Goal: Find contact information: Find contact information

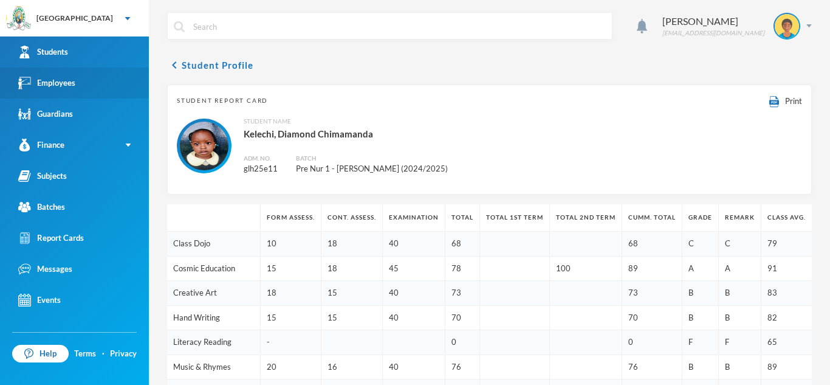
click at [115, 79] on link "Employees" at bounding box center [74, 82] width 149 height 31
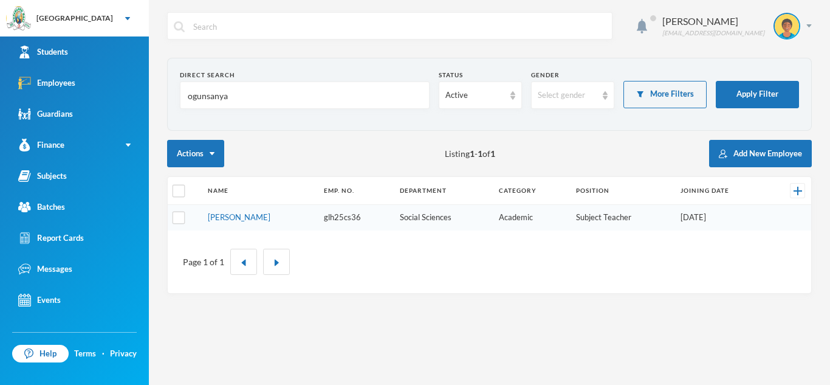
click at [213, 97] on input "ogunsanya" at bounding box center [305, 95] width 236 height 27
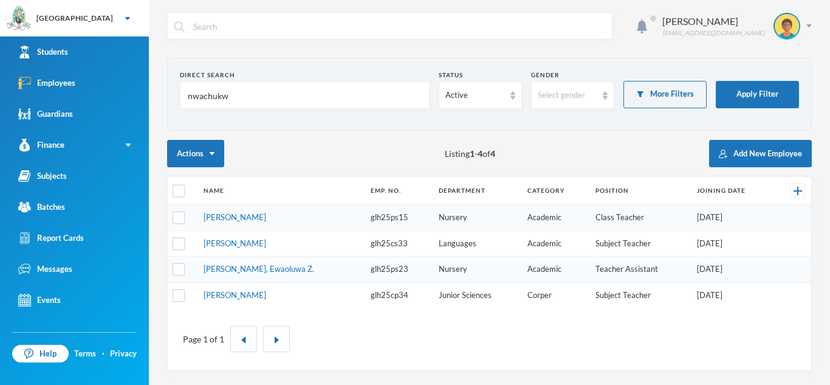
type input "[PERSON_NAME]"
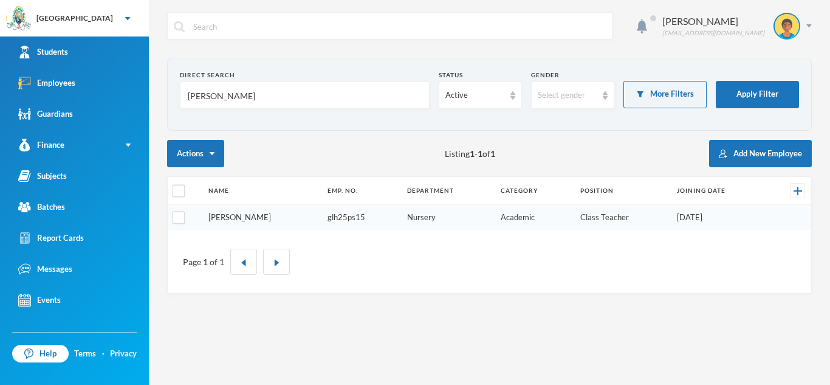
click at [230, 219] on link "[PERSON_NAME]" at bounding box center [239, 217] width 63 height 10
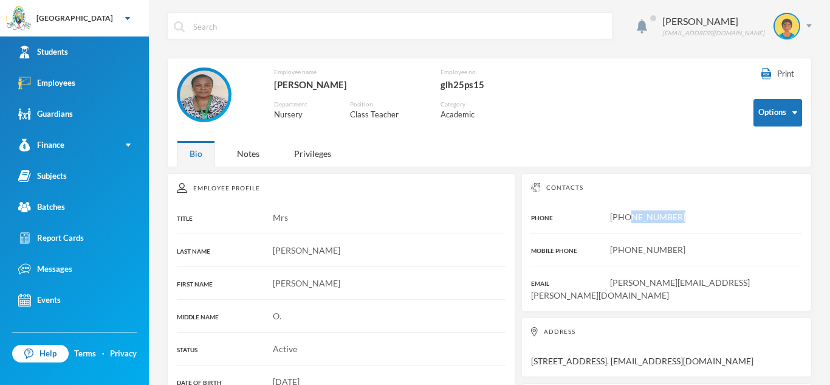
drag, startPoint x: 632, startPoint y: 216, endPoint x: 697, endPoint y: 216, distance: 65.6
click at [697, 216] on div "[PHONE_NUMBER]" at bounding box center [666, 216] width 271 height 13
copy span "8115493613"
click at [36, 78] on div "Employees" at bounding box center [46, 83] width 57 height 13
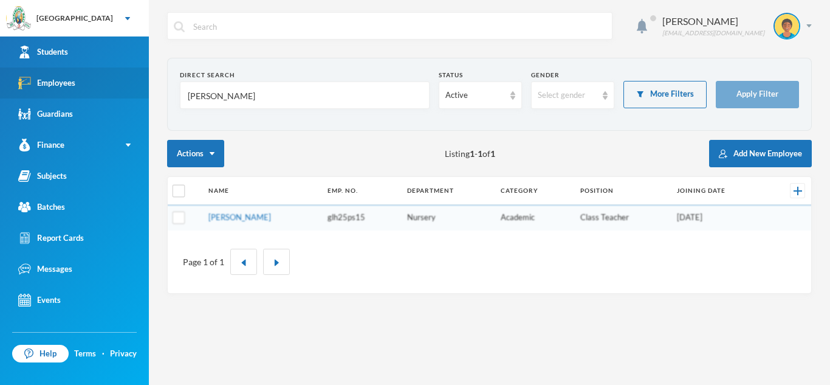
click at [94, 88] on link "Employees" at bounding box center [74, 82] width 149 height 31
click at [243, 95] on input "[PERSON_NAME]" at bounding box center [305, 95] width 236 height 27
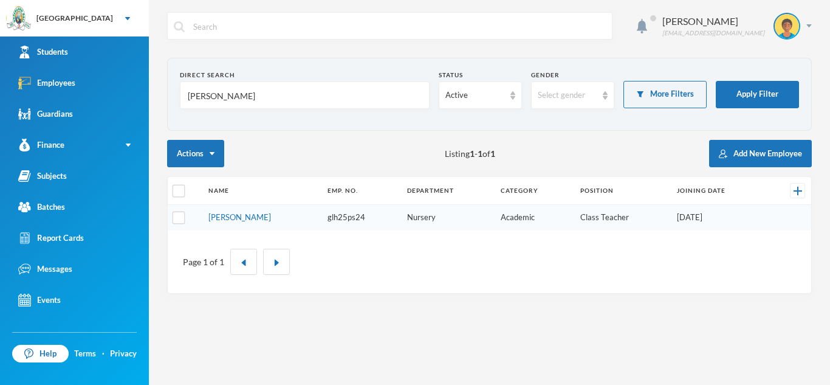
type input "[PERSON_NAME]"
click at [779, 76] on form "Direct Search [PERSON_NAME] Status Active Gender Select gender More Filters App…" at bounding box center [489, 94] width 619 height 47
click at [776, 94] on button "Apply Filter" at bounding box center [757, 94] width 83 height 27
click at [229, 86] on input "[PERSON_NAME]" at bounding box center [305, 95] width 236 height 27
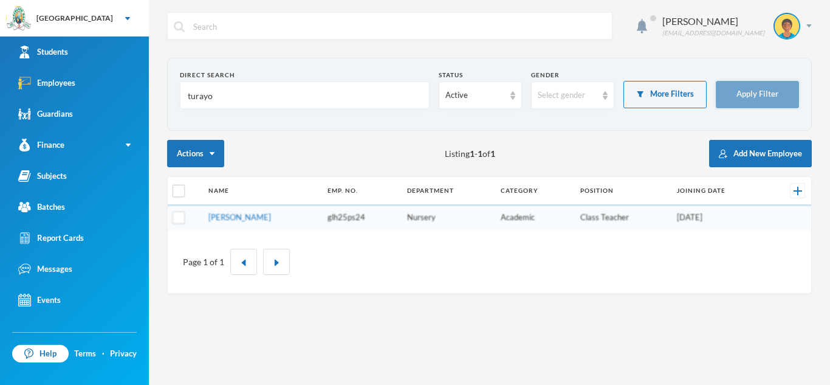
type input "turayo"
click at [777, 92] on button "Apply Filter" at bounding box center [757, 94] width 83 height 27
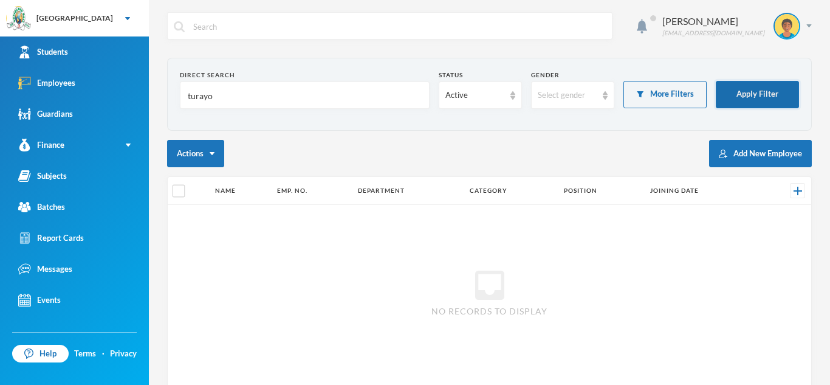
click at [777, 93] on button "Apply Filter" at bounding box center [757, 94] width 83 height 27
